Goal: Task Accomplishment & Management: Use online tool/utility

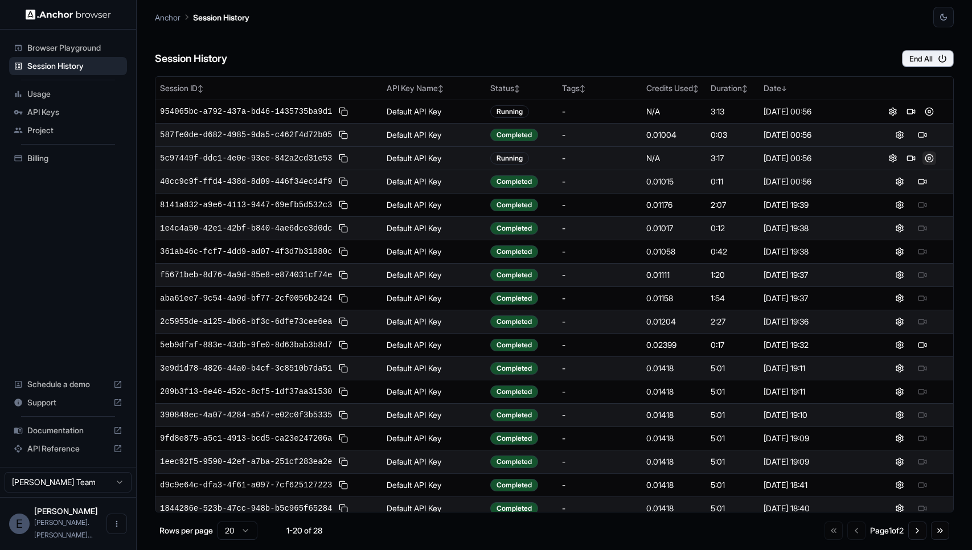
click at [928, 158] on button at bounding box center [929, 158] width 14 height 14
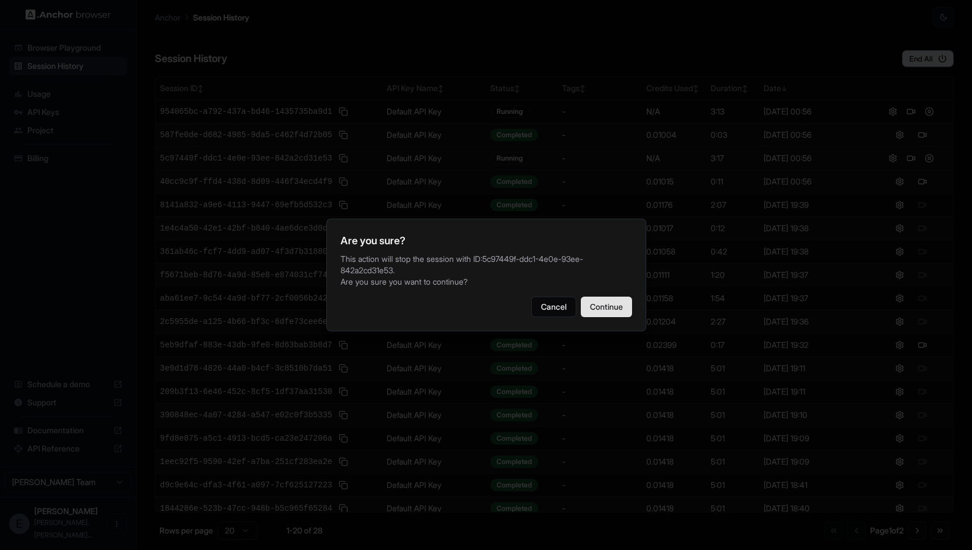
click at [624, 302] on button "Continue" at bounding box center [606, 307] width 51 height 20
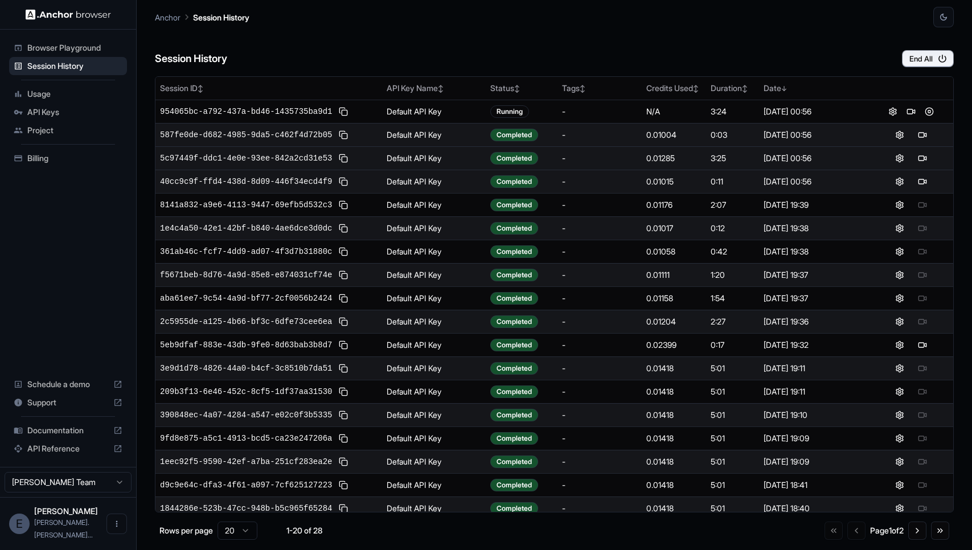
click at [928, 111] on button at bounding box center [929, 112] width 14 height 14
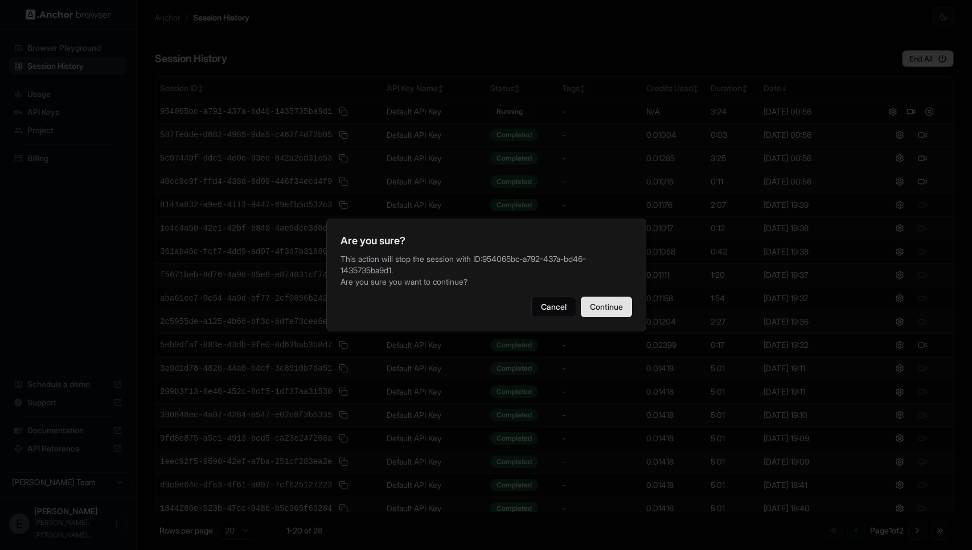
click at [620, 299] on button "Continue" at bounding box center [606, 307] width 51 height 20
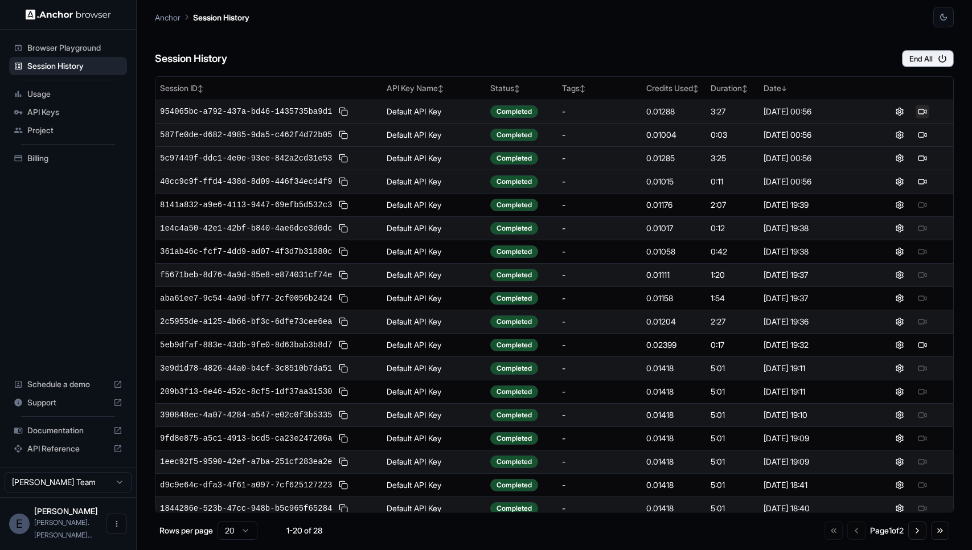
click at [919, 110] on button at bounding box center [922, 112] width 14 height 14
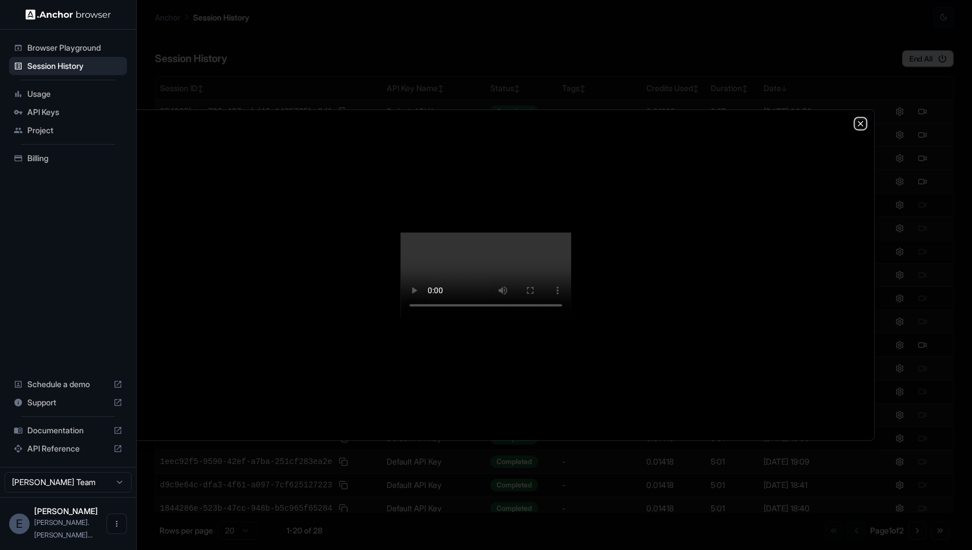
click at [861, 121] on icon "button" at bounding box center [860, 123] width 5 height 5
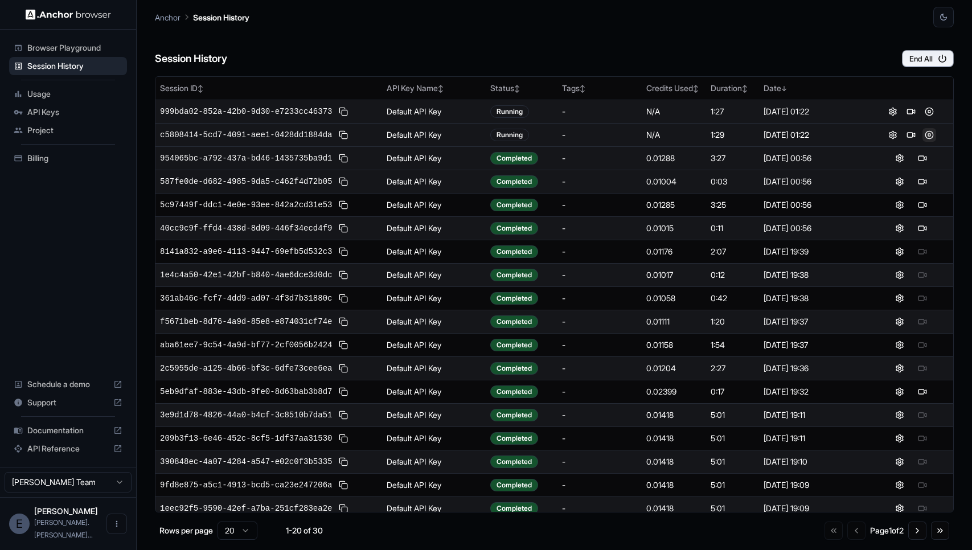
click at [931, 134] on button at bounding box center [929, 135] width 14 height 14
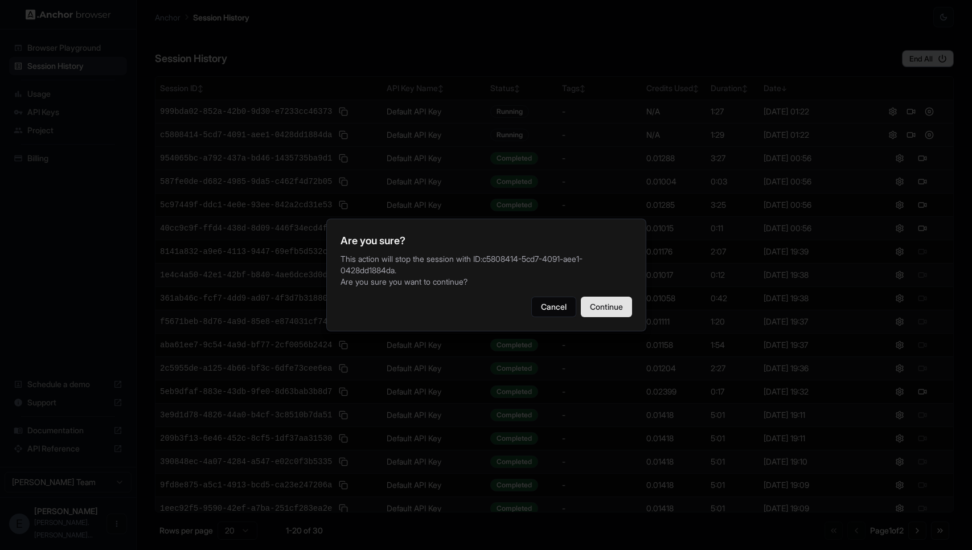
click at [597, 301] on button "Continue" at bounding box center [606, 307] width 51 height 20
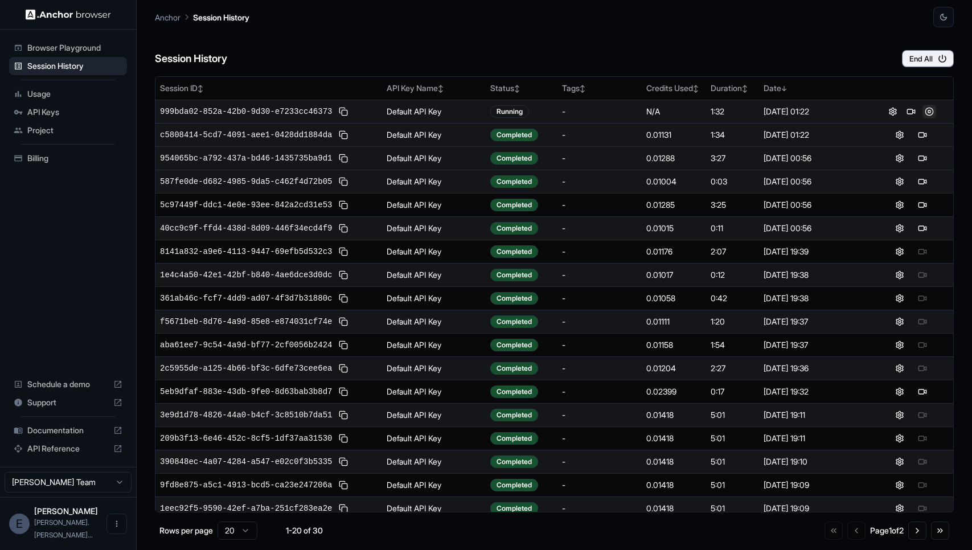
click at [932, 106] on button at bounding box center [929, 112] width 14 height 14
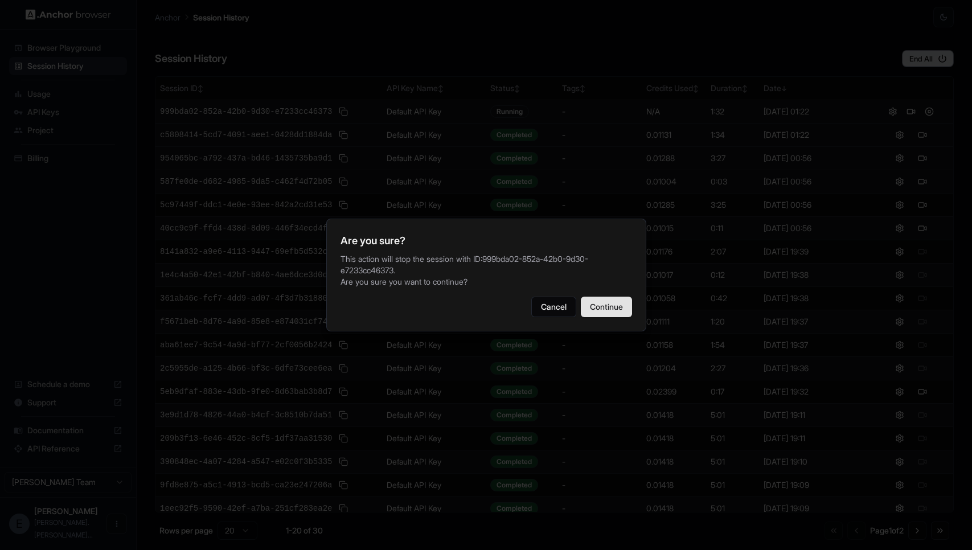
click at [604, 301] on button "Continue" at bounding box center [606, 307] width 51 height 20
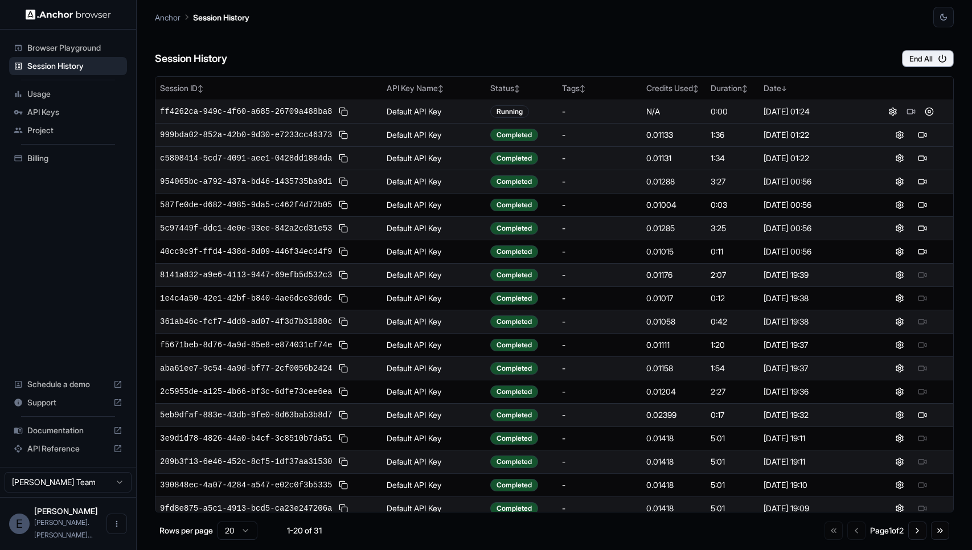
click at [922, 135] on button at bounding box center [922, 135] width 14 height 14
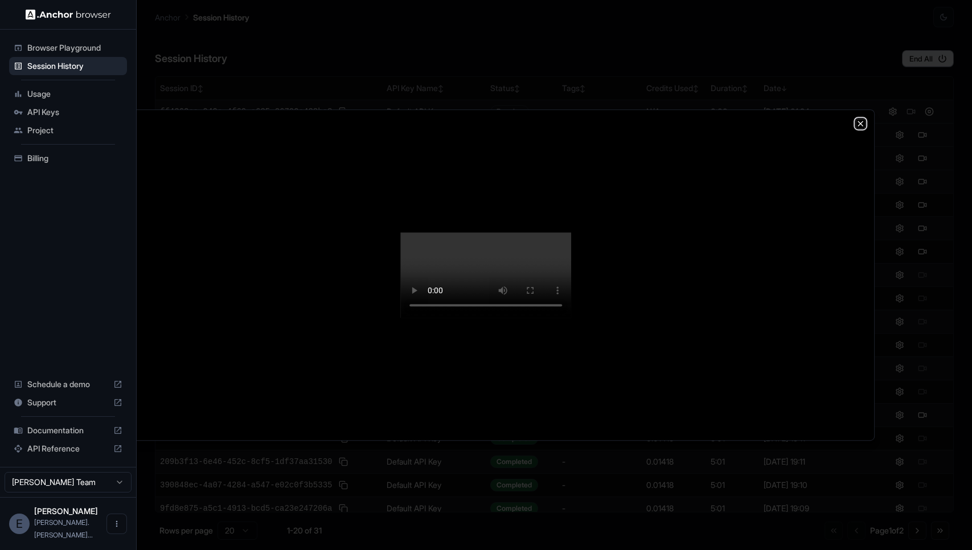
click at [863, 119] on icon "button" at bounding box center [860, 123] width 9 height 9
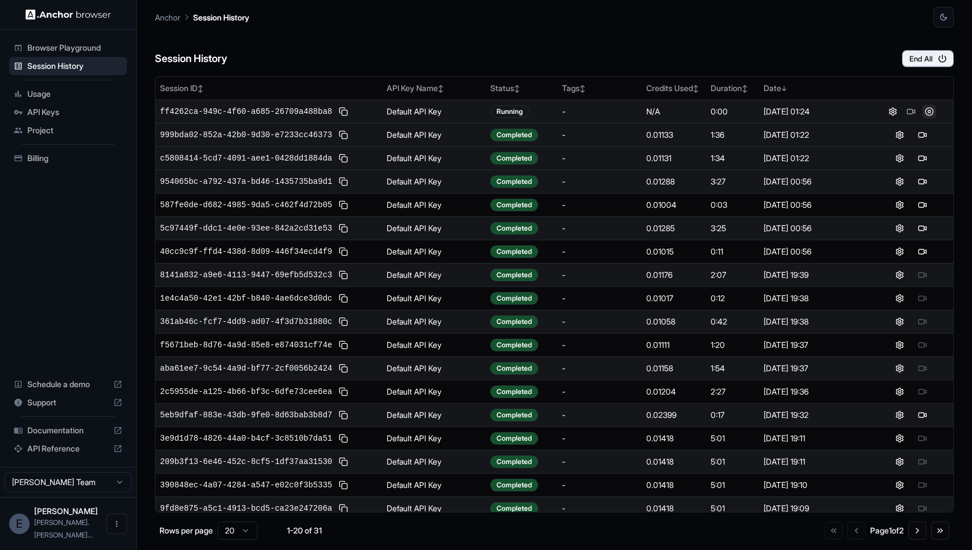
click at [930, 110] on button at bounding box center [929, 112] width 14 height 14
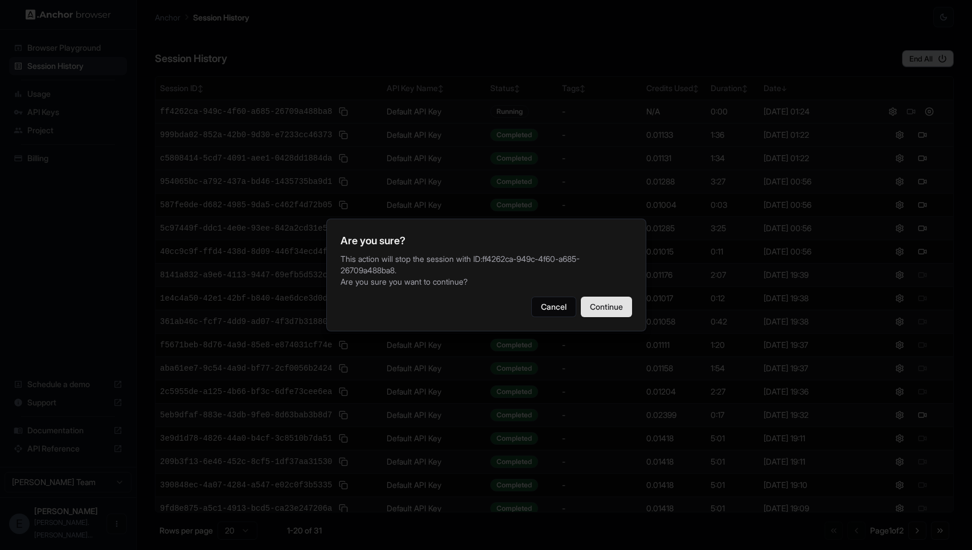
click at [611, 301] on button "Continue" at bounding box center [606, 307] width 51 height 20
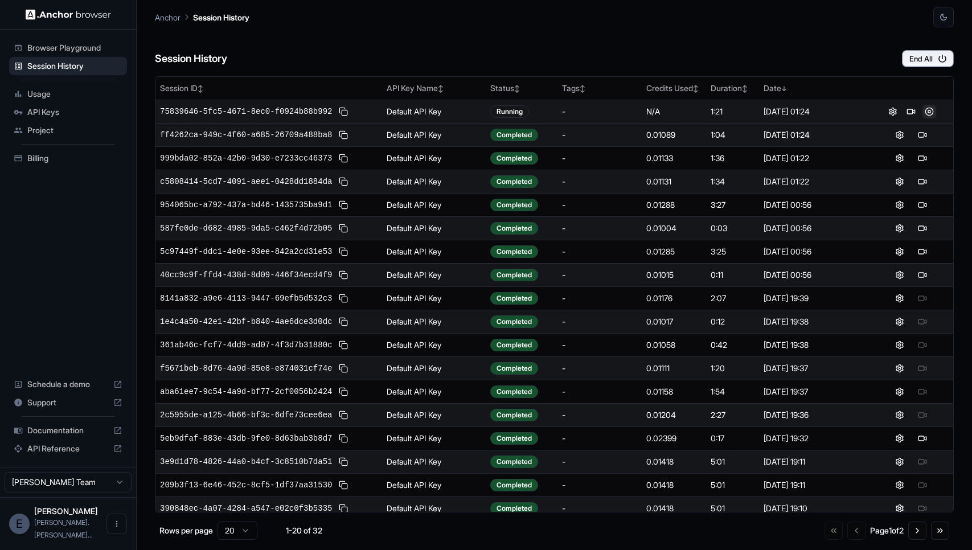
click at [927, 112] on button at bounding box center [929, 112] width 14 height 14
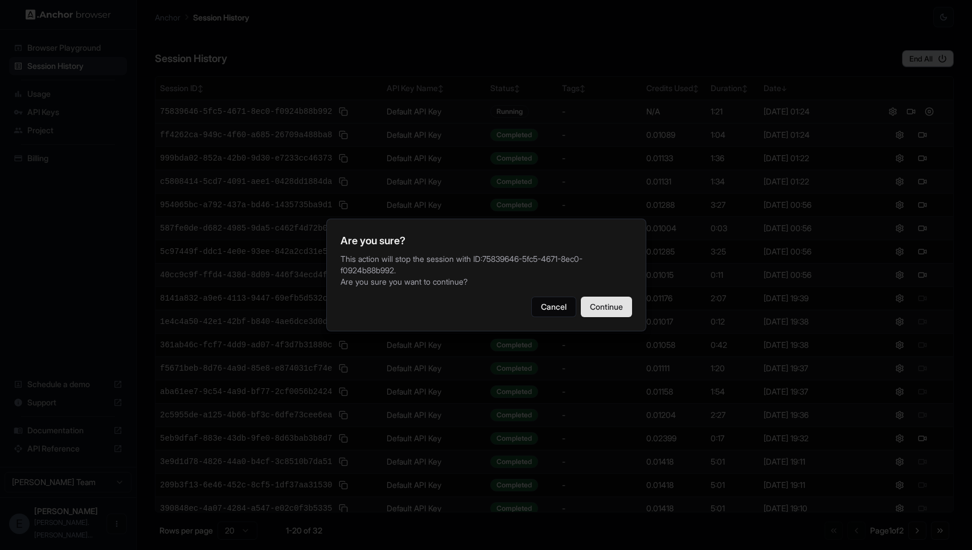
click at [615, 301] on button "Continue" at bounding box center [606, 307] width 51 height 20
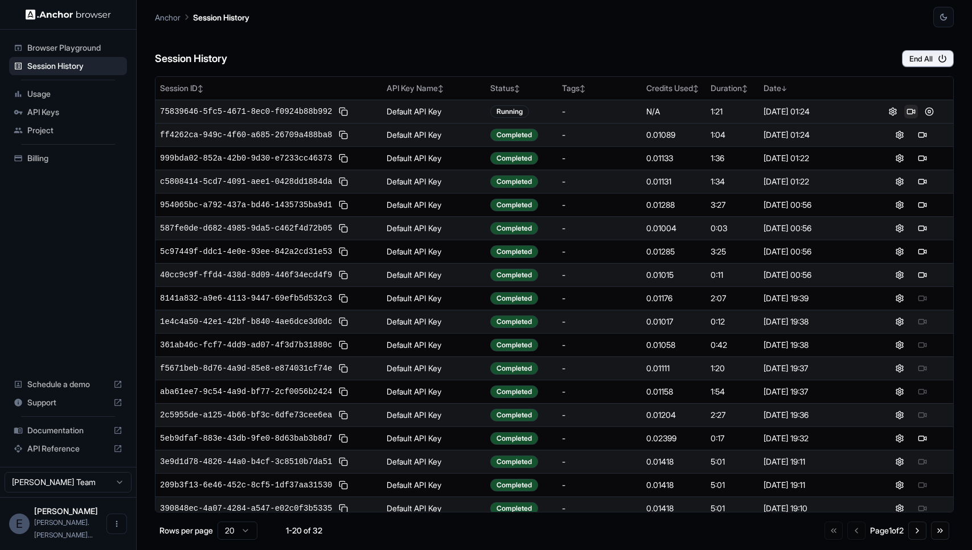
click at [908, 110] on button at bounding box center [911, 112] width 14 height 14
click at [924, 112] on button at bounding box center [922, 112] width 14 height 14
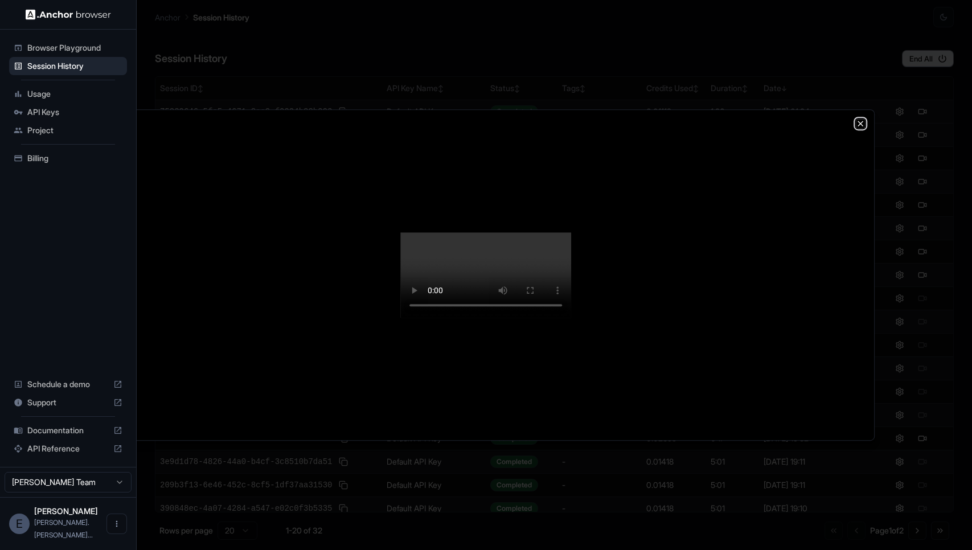
click at [861, 121] on icon "button" at bounding box center [860, 123] width 5 height 5
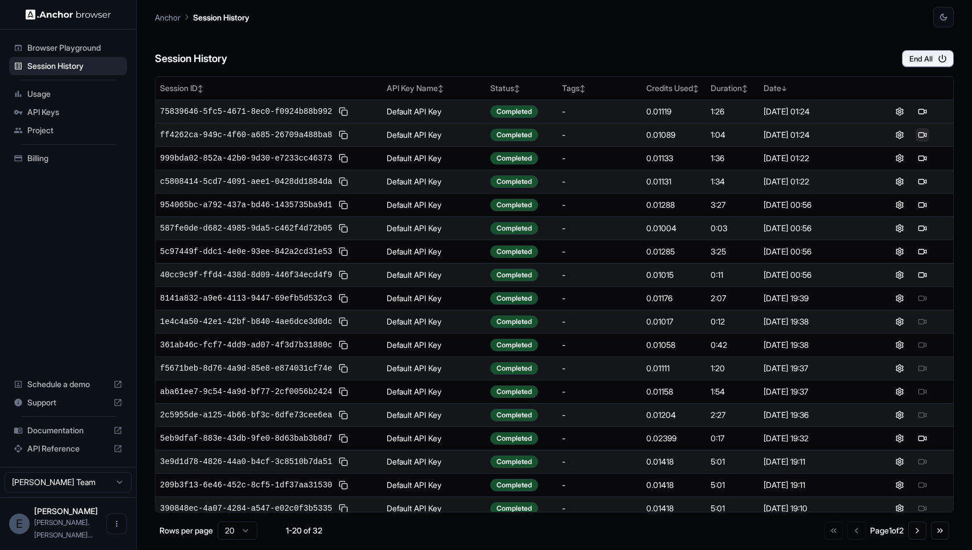
click at [920, 137] on button at bounding box center [922, 135] width 14 height 14
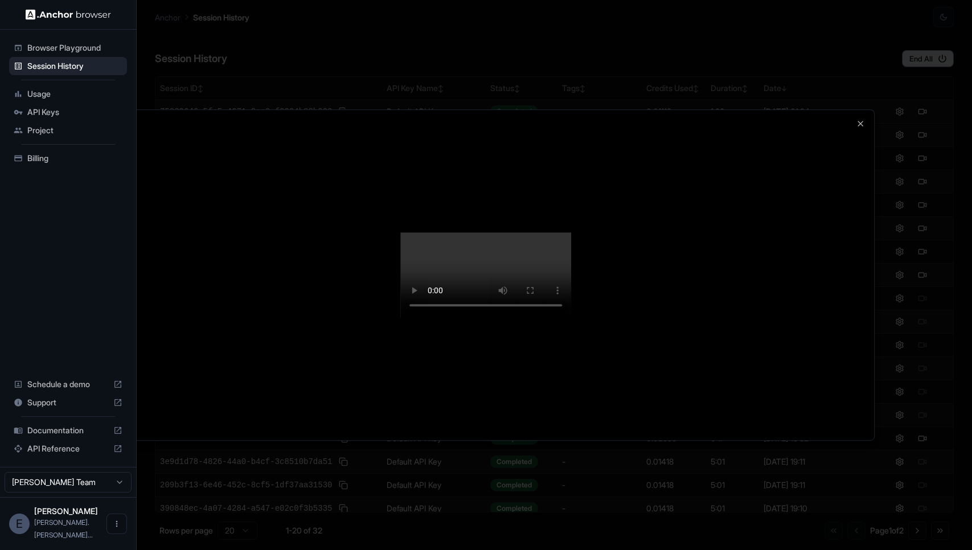
click at [807, 377] on div at bounding box center [486, 275] width 776 height 330
click at [858, 306] on div at bounding box center [486, 275] width 776 height 330
click at [858, 121] on icon "button" at bounding box center [860, 123] width 5 height 5
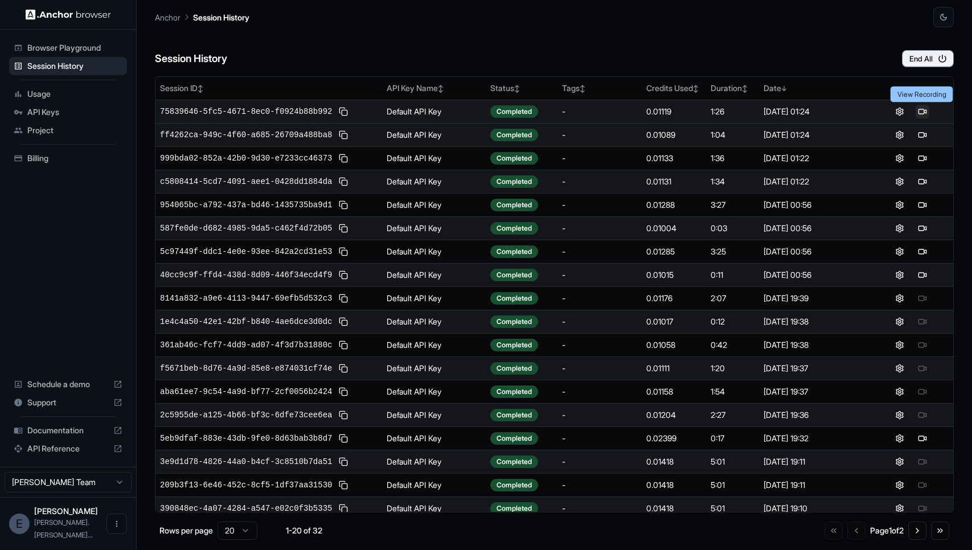
click at [927, 110] on button at bounding box center [922, 112] width 14 height 14
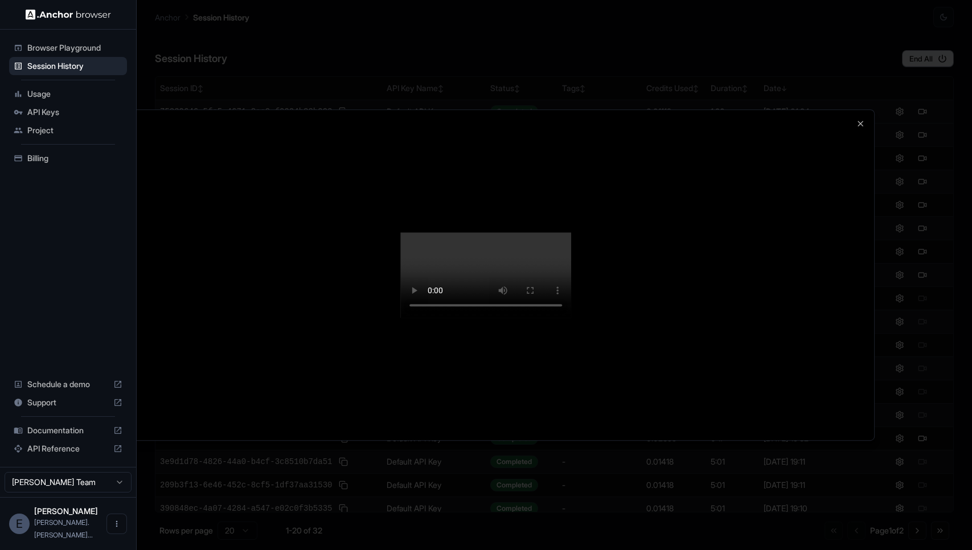
click at [823, 326] on div at bounding box center [486, 275] width 776 height 330
click at [863, 119] on icon "button" at bounding box center [860, 123] width 9 height 9
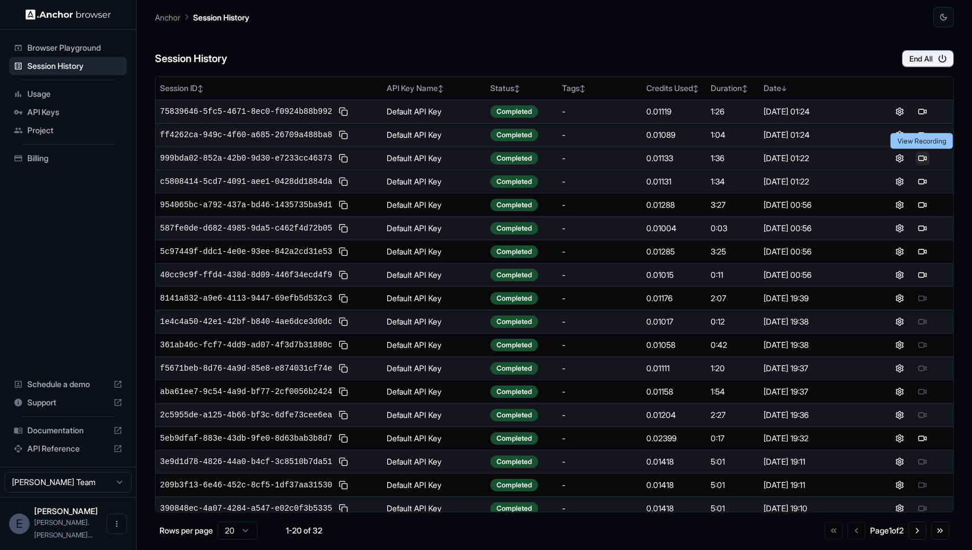
click at [923, 159] on button at bounding box center [922, 158] width 14 height 14
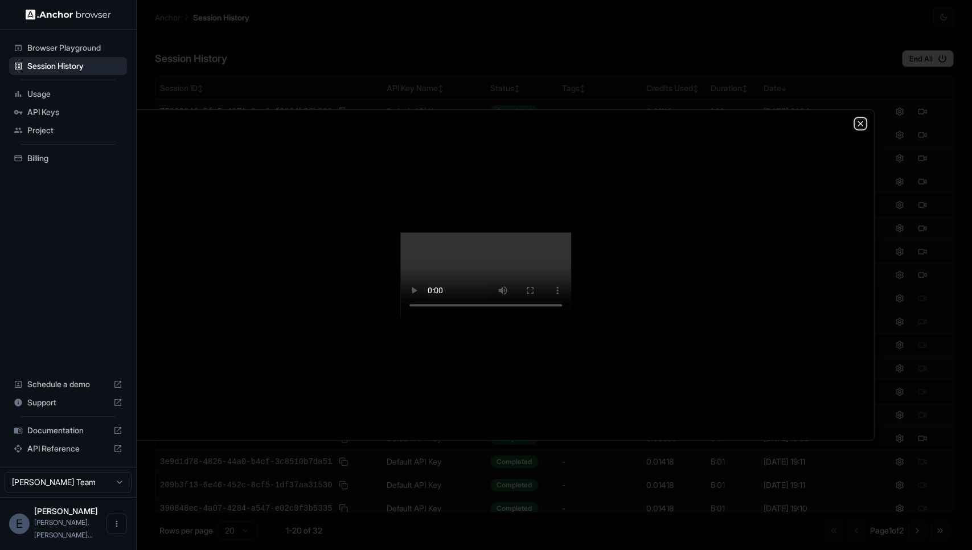
click at [861, 119] on icon "button" at bounding box center [860, 123] width 9 height 9
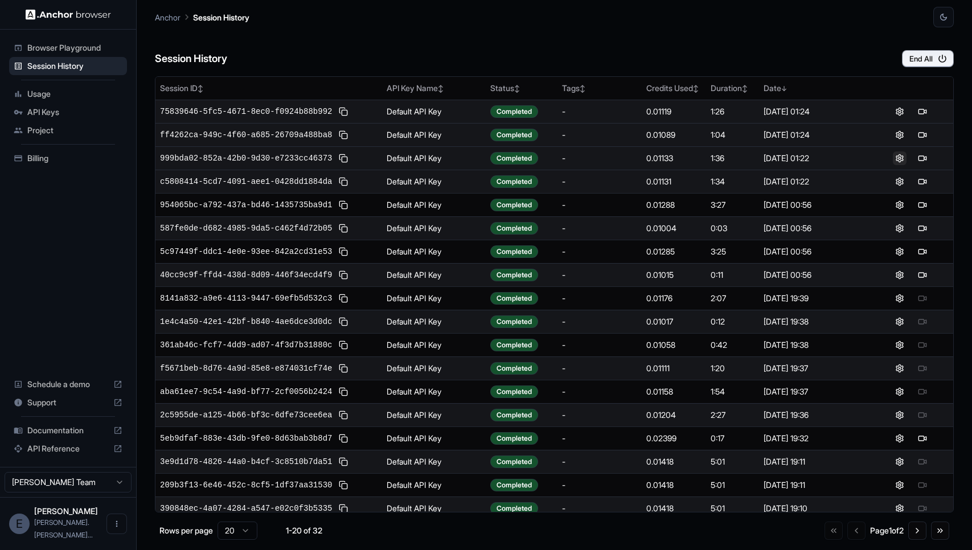
click at [900, 156] on button at bounding box center [900, 158] width 14 height 14
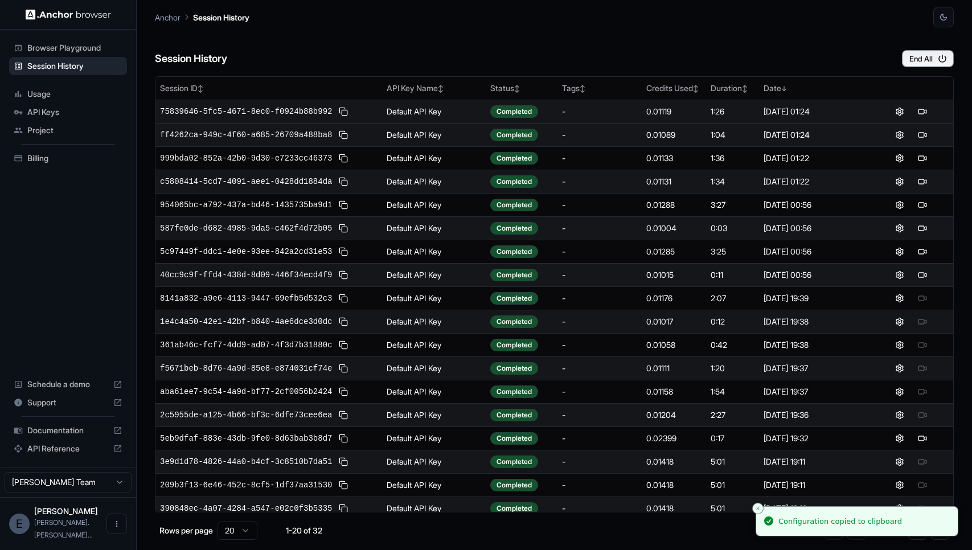
click at [48, 92] on span "Usage" at bounding box center [74, 93] width 95 height 11
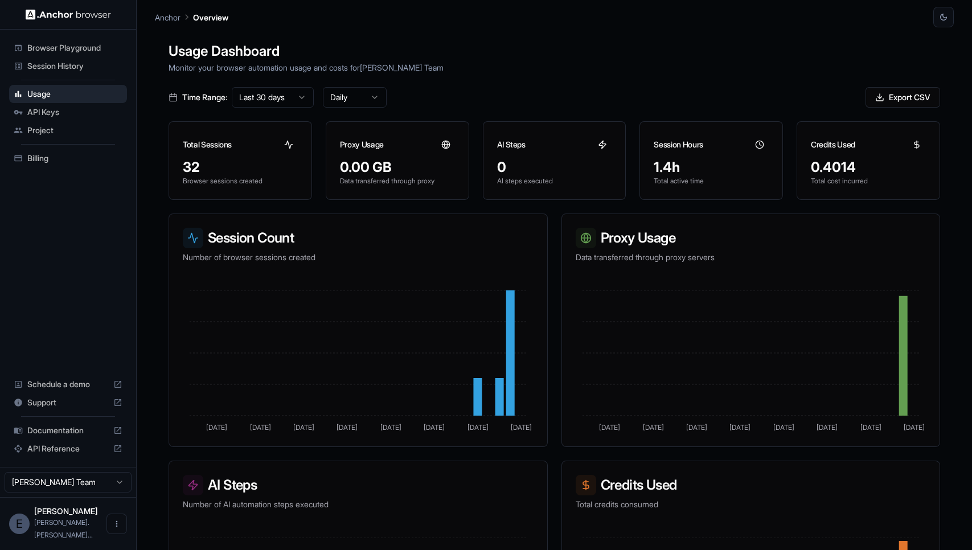
click at [53, 163] on span "Billing" at bounding box center [74, 158] width 95 height 11
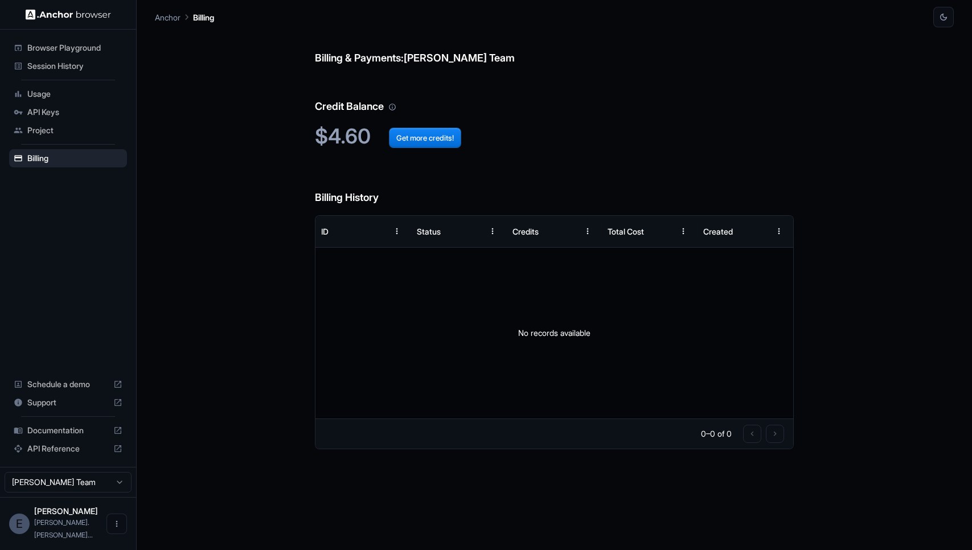
click at [54, 92] on span "Usage" at bounding box center [74, 93] width 95 height 11
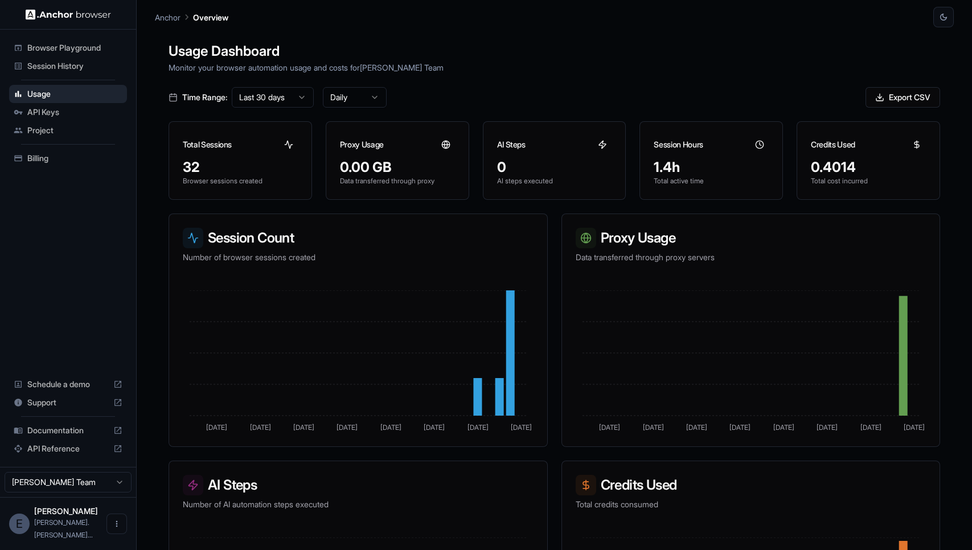
click at [93, 64] on span "Session History" at bounding box center [74, 65] width 95 height 11
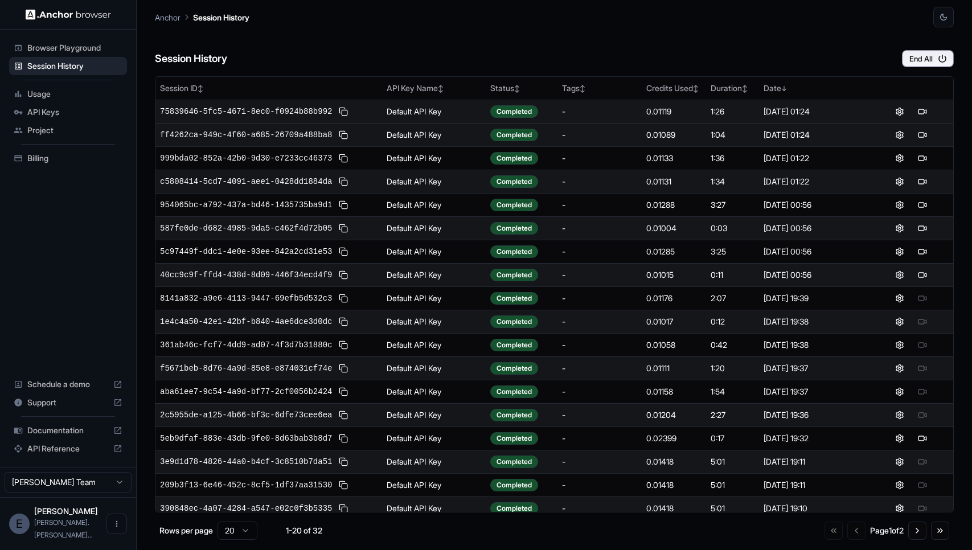
click at [730, 100] on td "1:26" at bounding box center [732, 111] width 52 height 23
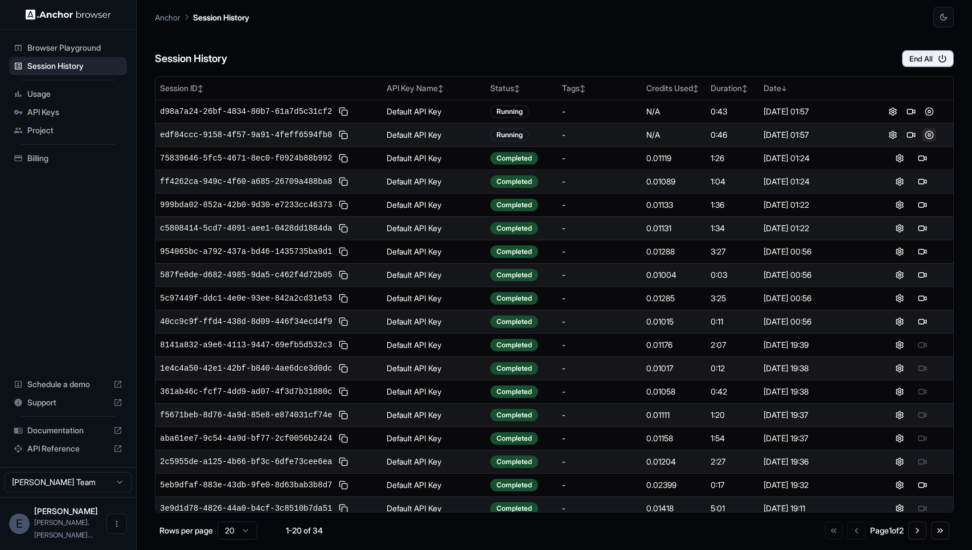
click at [932, 134] on button at bounding box center [929, 135] width 14 height 14
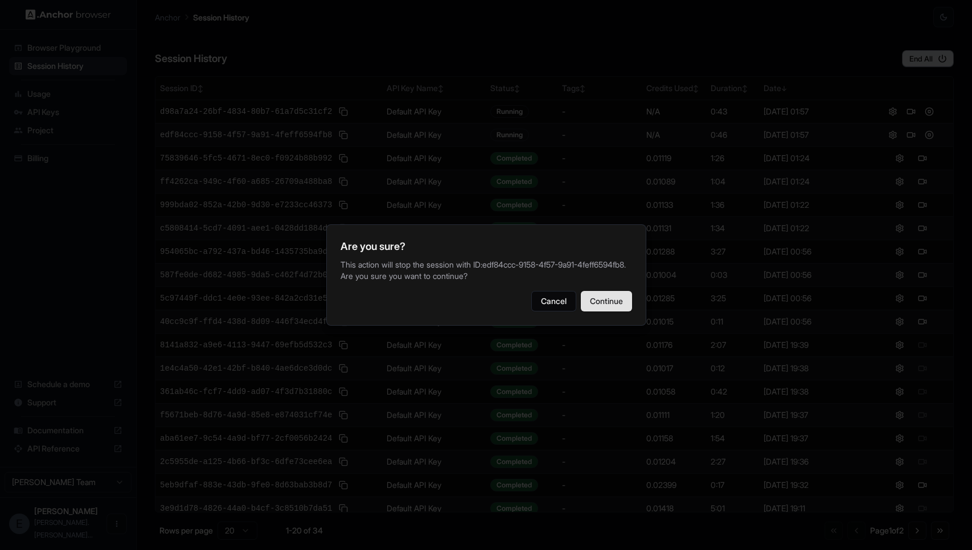
click at [606, 306] on button "Continue" at bounding box center [606, 301] width 51 height 20
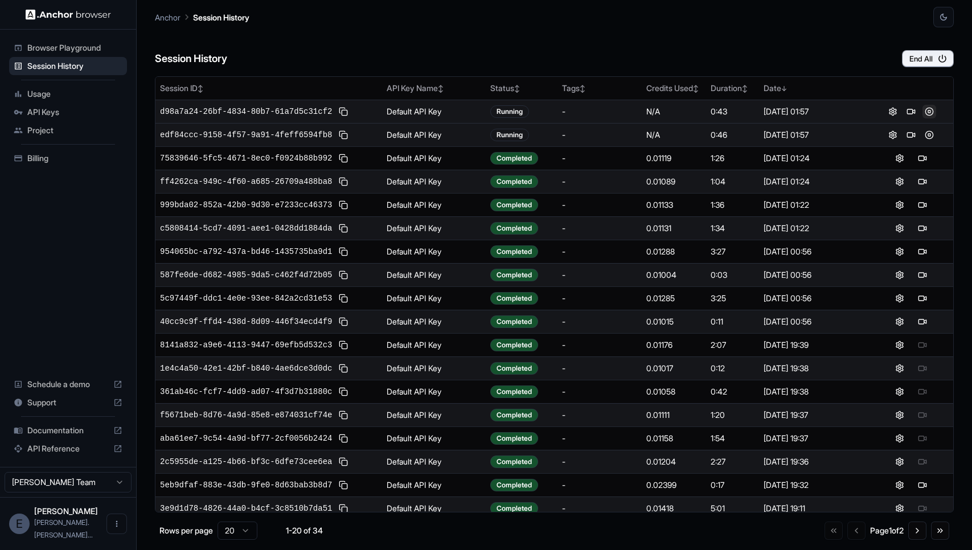
click at [931, 110] on button at bounding box center [929, 112] width 14 height 14
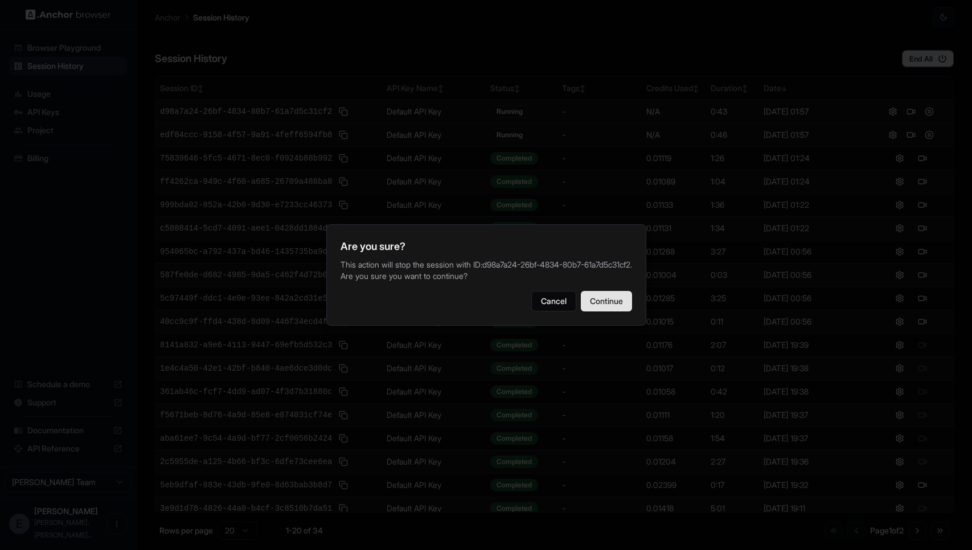
click at [604, 311] on button "Continue" at bounding box center [606, 301] width 51 height 20
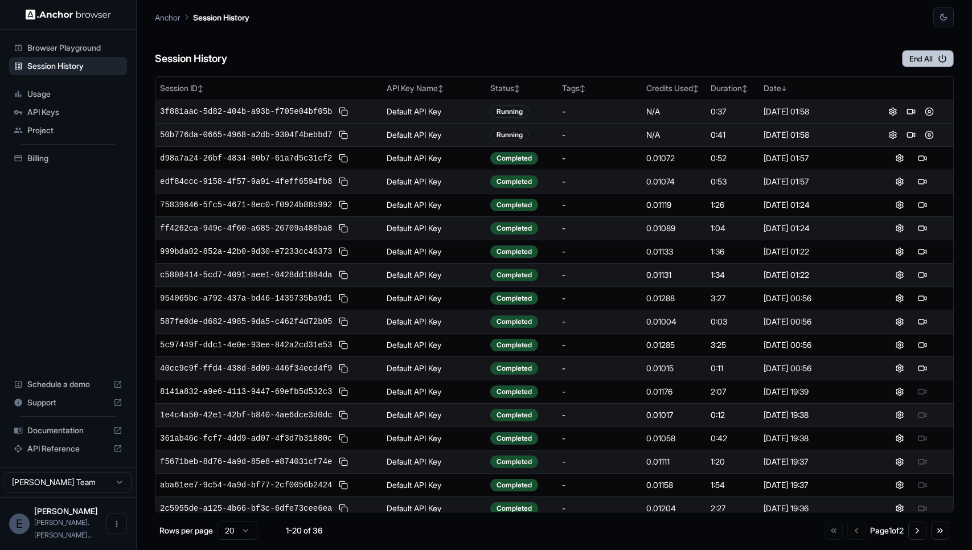
click at [921, 62] on button "End All" at bounding box center [928, 58] width 52 height 17
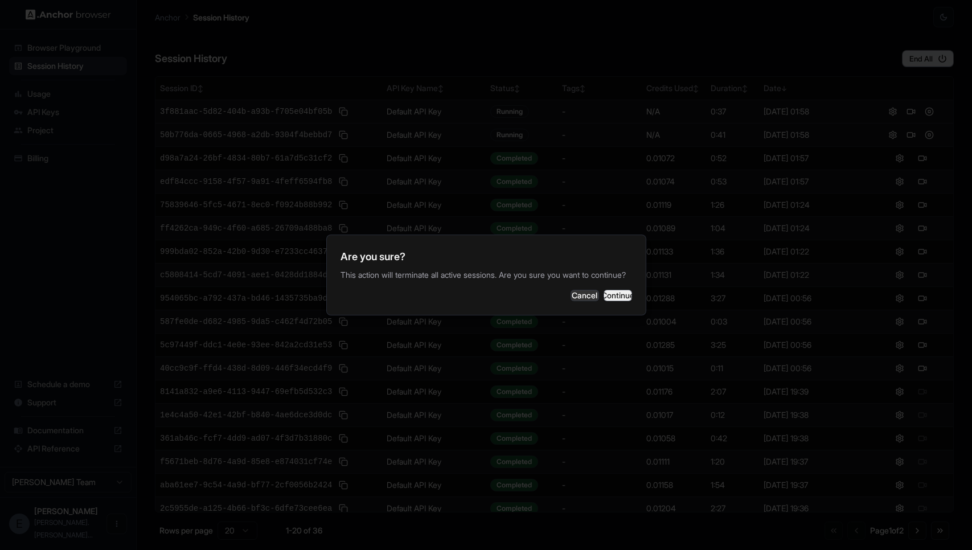
click at [614, 298] on button "Continue" at bounding box center [617, 295] width 28 height 11
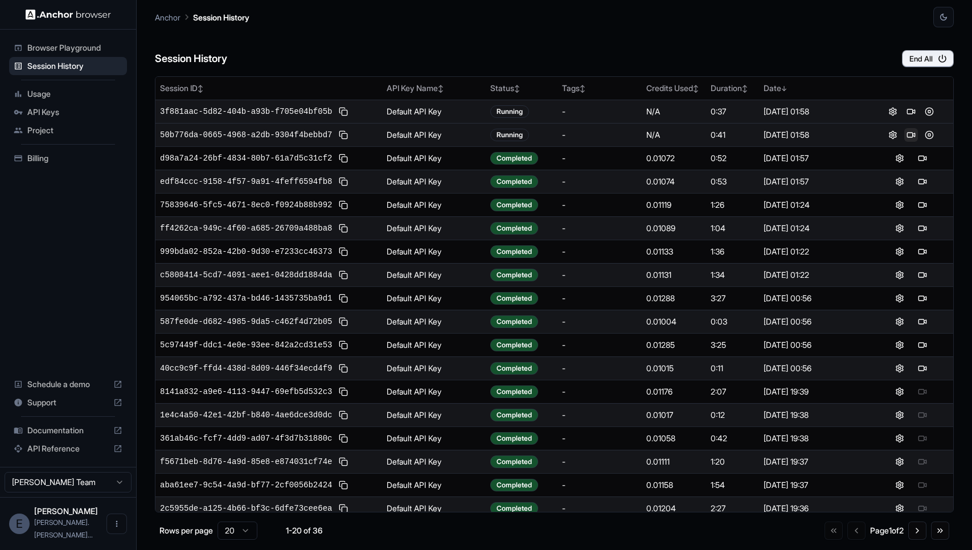
click at [912, 134] on button at bounding box center [911, 135] width 14 height 14
click at [922, 134] on button at bounding box center [922, 135] width 14 height 14
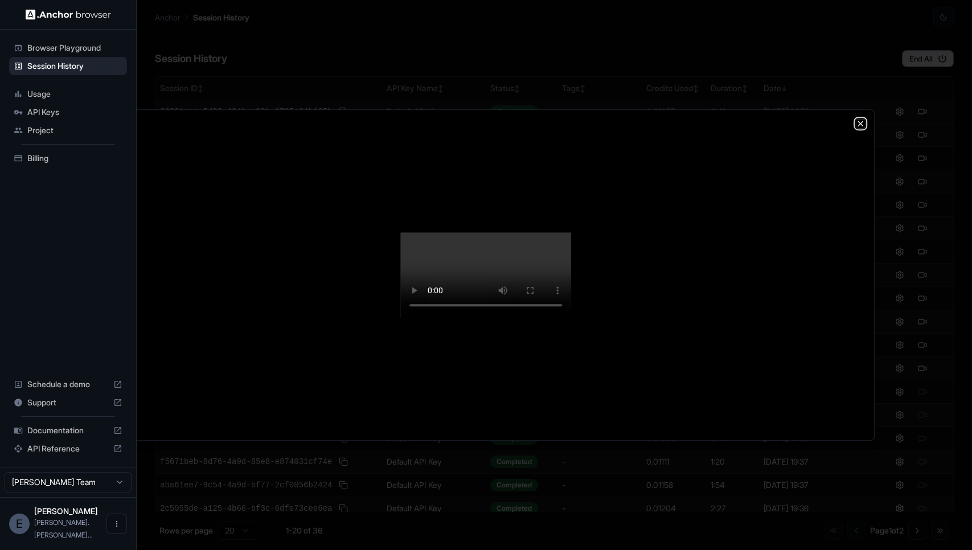
click at [862, 119] on icon "button" at bounding box center [860, 123] width 9 height 9
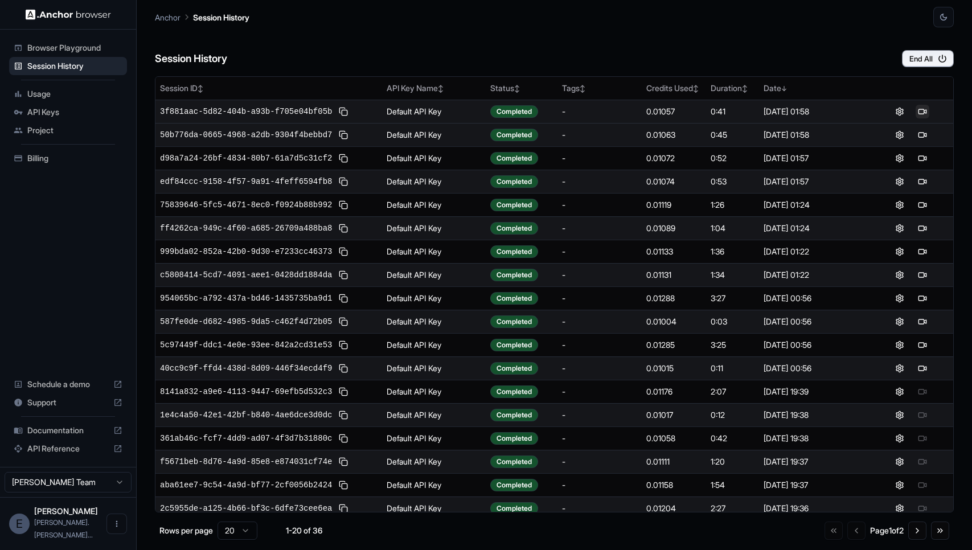
click at [923, 111] on button at bounding box center [922, 112] width 14 height 14
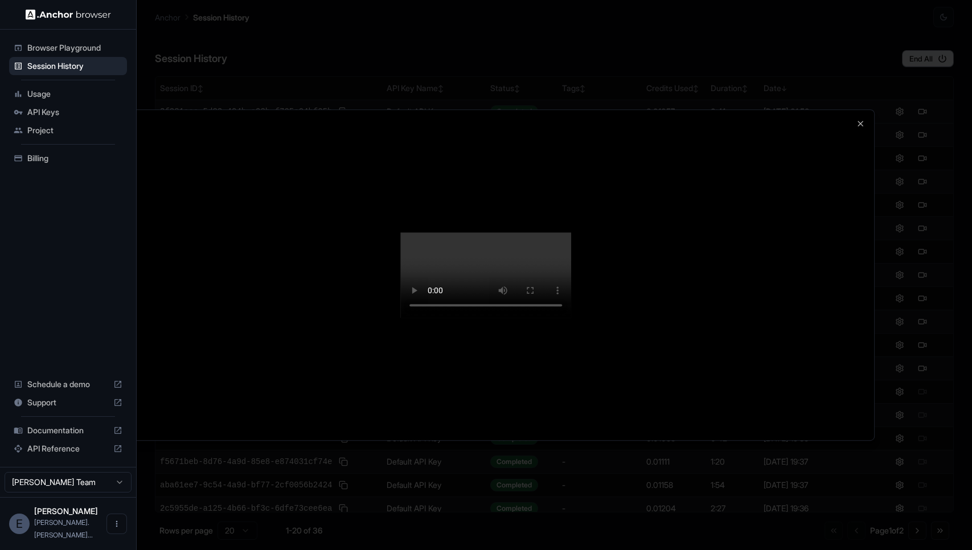
click at [848, 141] on div at bounding box center [486, 275] width 776 height 330
click at [862, 119] on icon "button" at bounding box center [860, 123] width 9 height 9
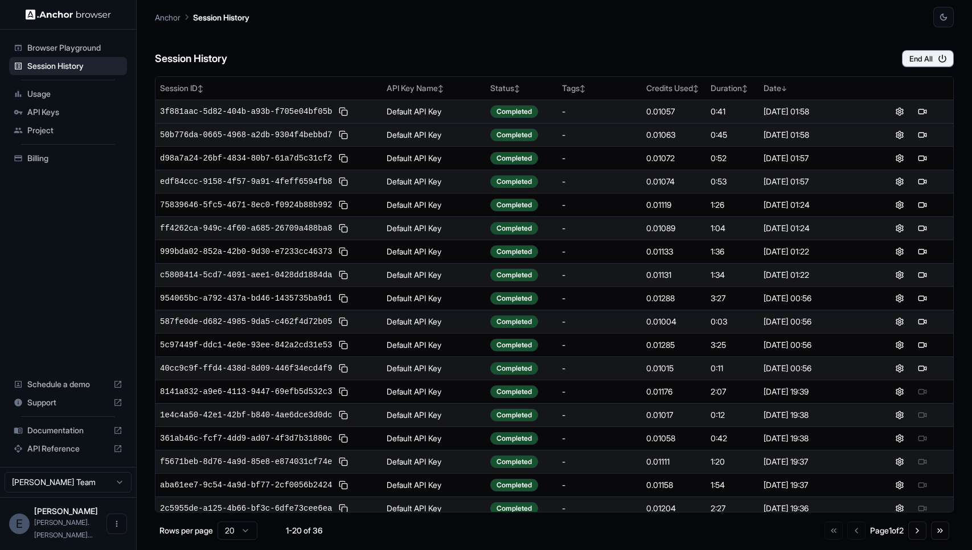
click at [35, 42] on span "Browser Playground" at bounding box center [74, 47] width 95 height 11
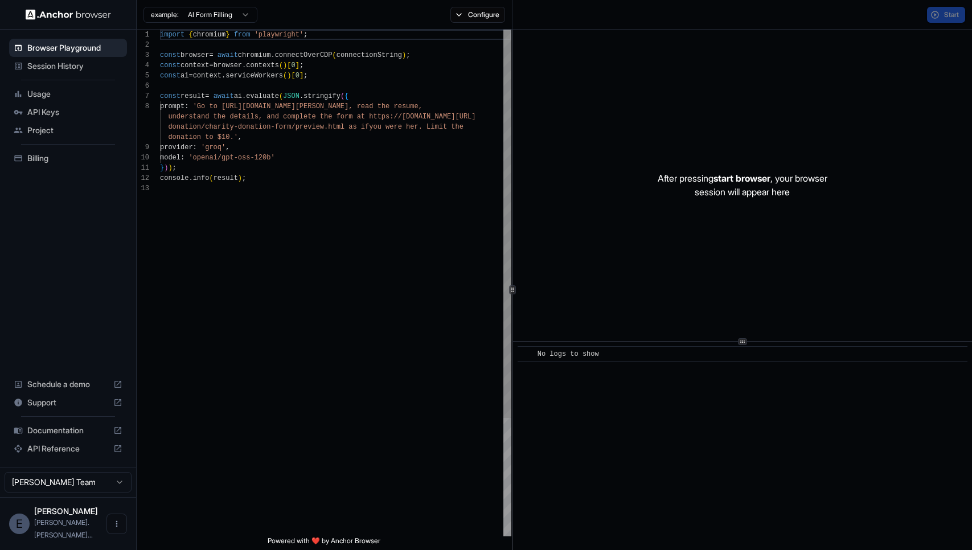
scroll to position [72, 0]
click at [375, 258] on div "import { chromium } from 'playwright' ; const browser = await chromium . connec…" at bounding box center [335, 360] width 351 height 660
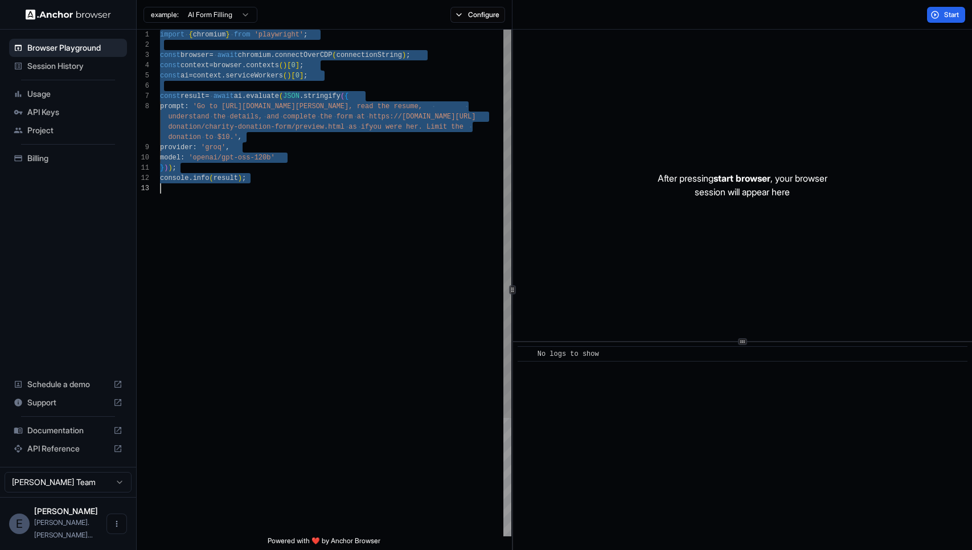
scroll to position [0, 0]
type textarea "**********"
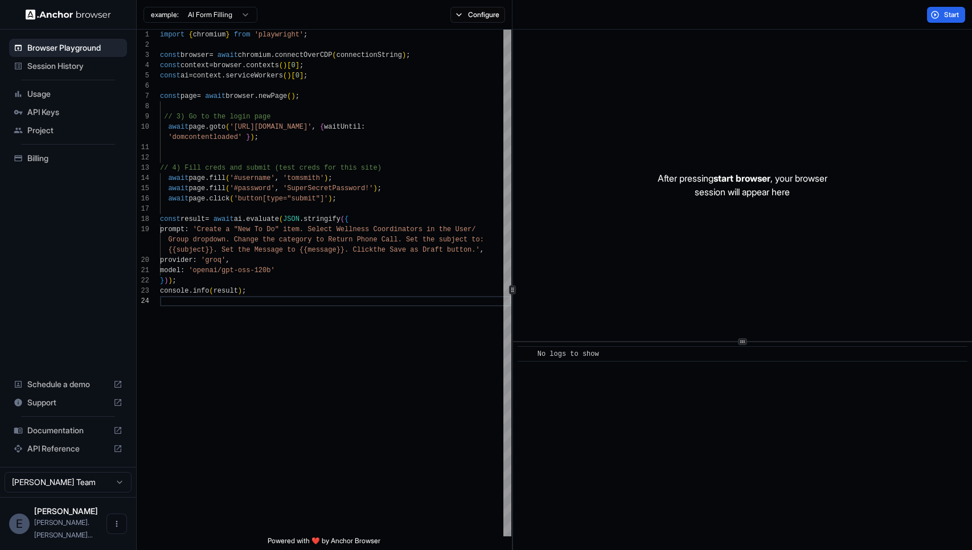
click at [52, 68] on span "Session History" at bounding box center [74, 65] width 95 height 11
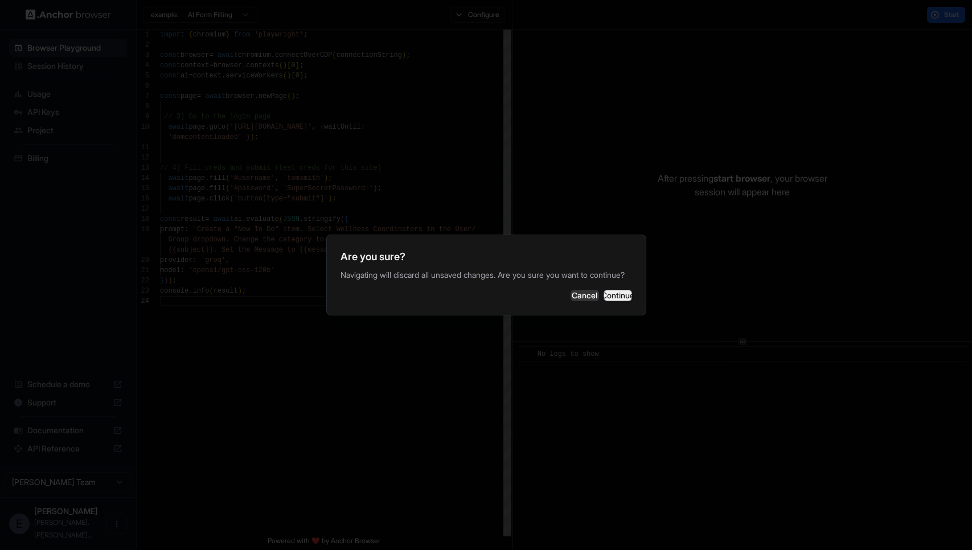
click at [603, 301] on button "Continue" at bounding box center [617, 295] width 28 height 11
